Goal: Task Accomplishment & Management: Manage account settings

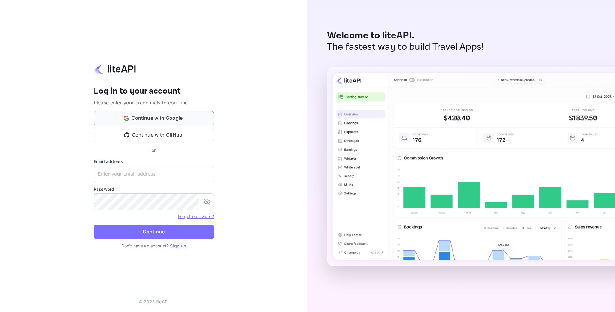
click at [176, 117] on button "Continue with Google" at bounding box center [154, 118] width 120 height 14
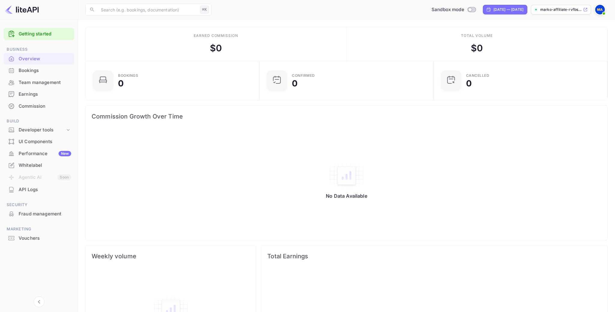
click at [26, 102] on div "Commission" at bounding box center [39, 107] width 71 height 12
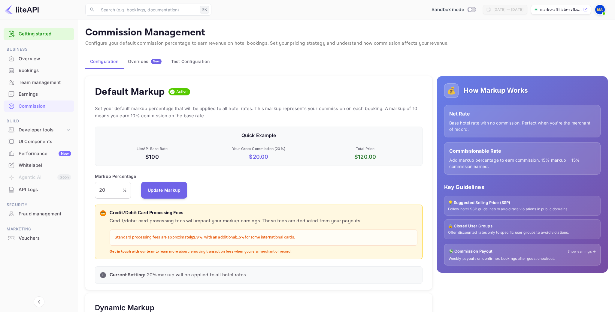
scroll to position [107, 327]
